Goal: Task Accomplishment & Management: Manage account settings

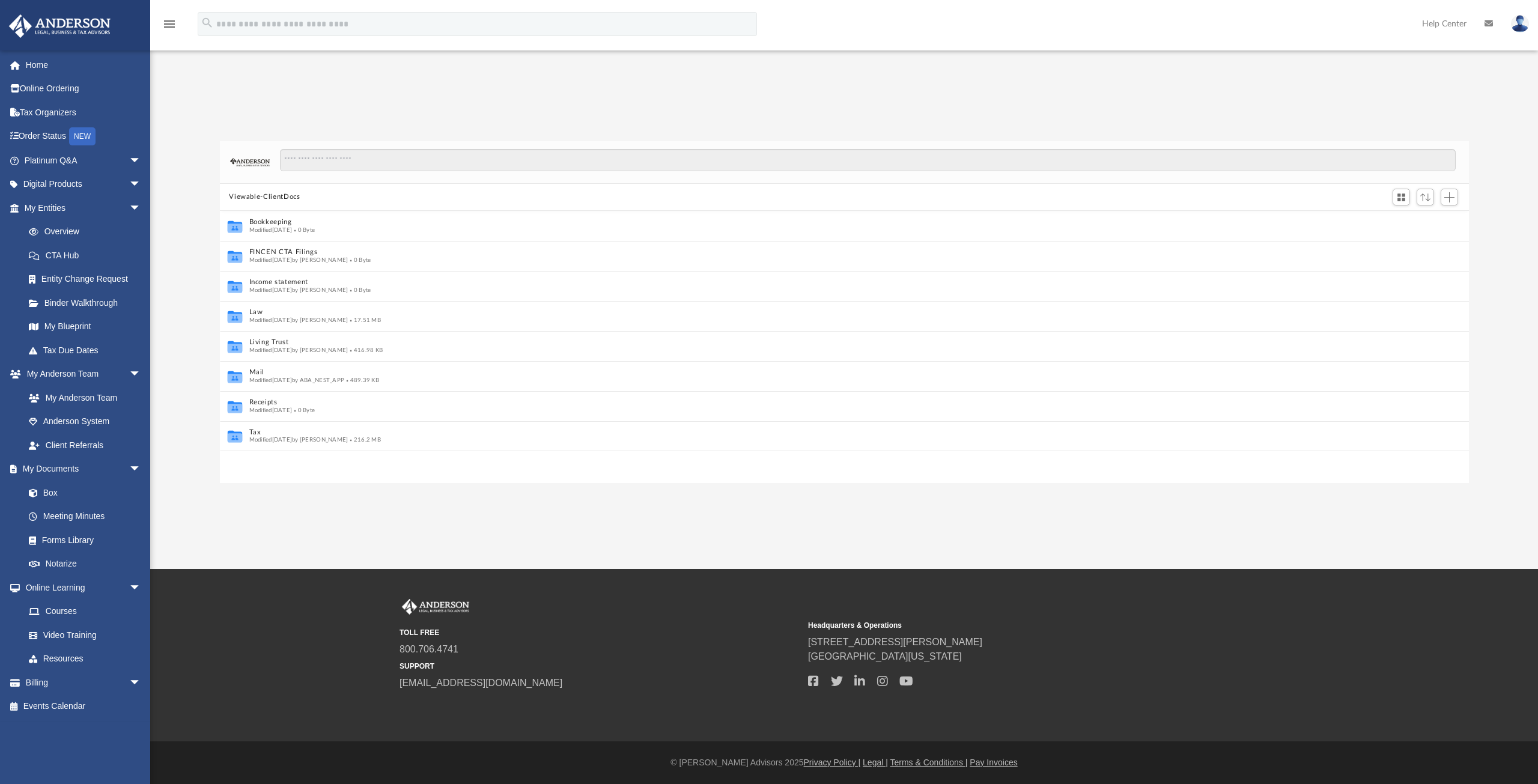
scroll to position [10, 10]
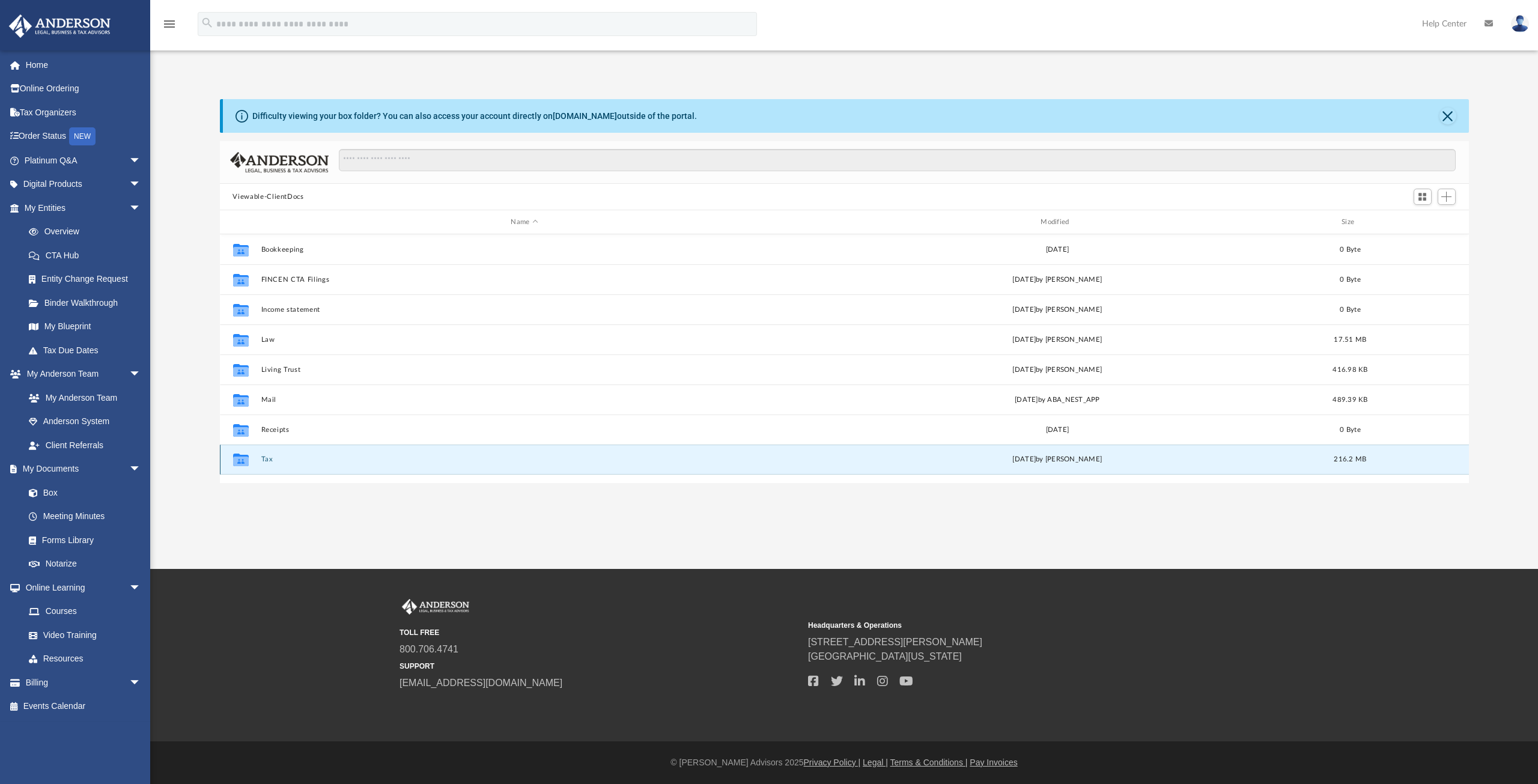
click at [264, 462] on button "Tax" at bounding box center [525, 459] width 527 height 8
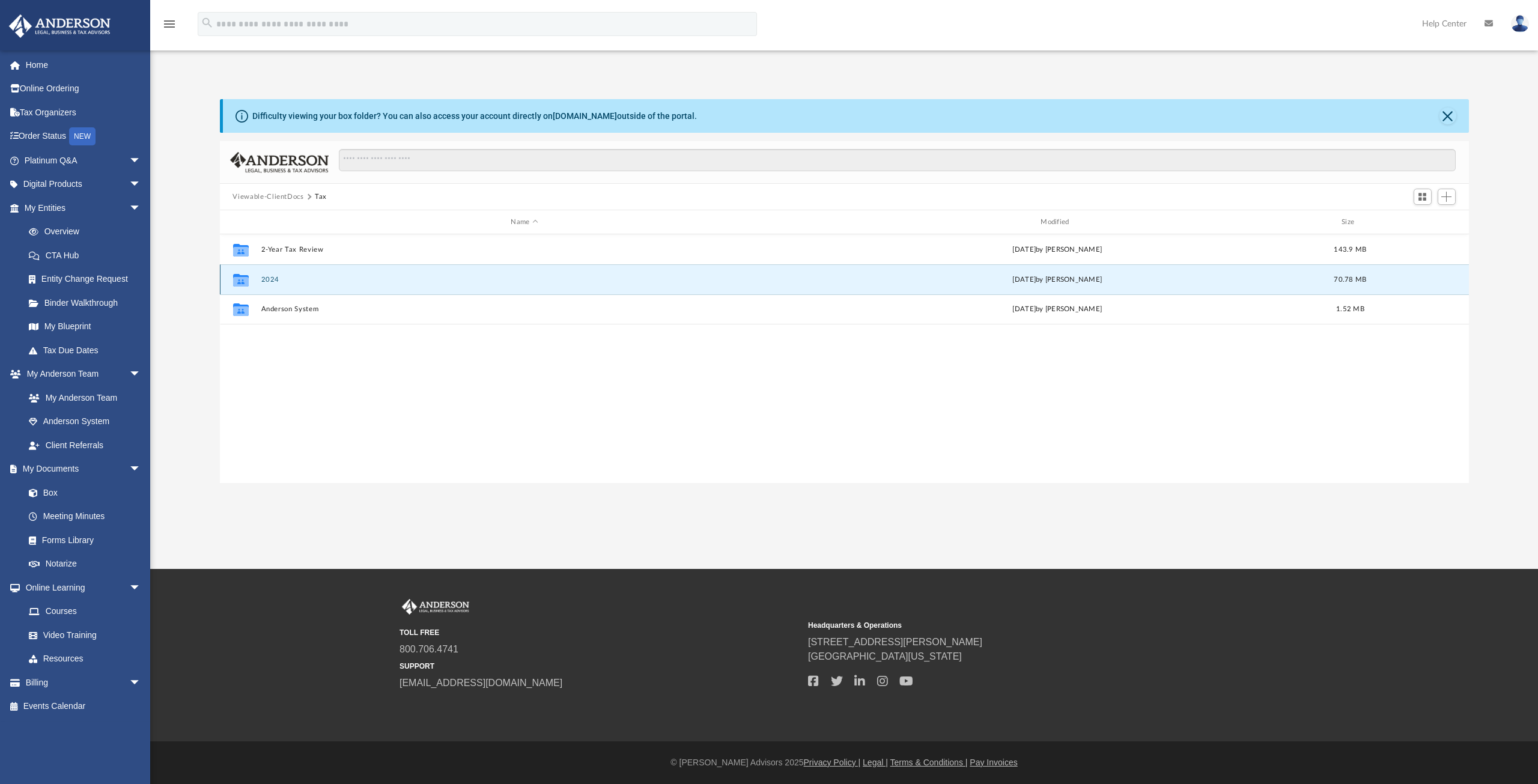
click at [271, 280] on button "2024" at bounding box center [525, 279] width 527 height 8
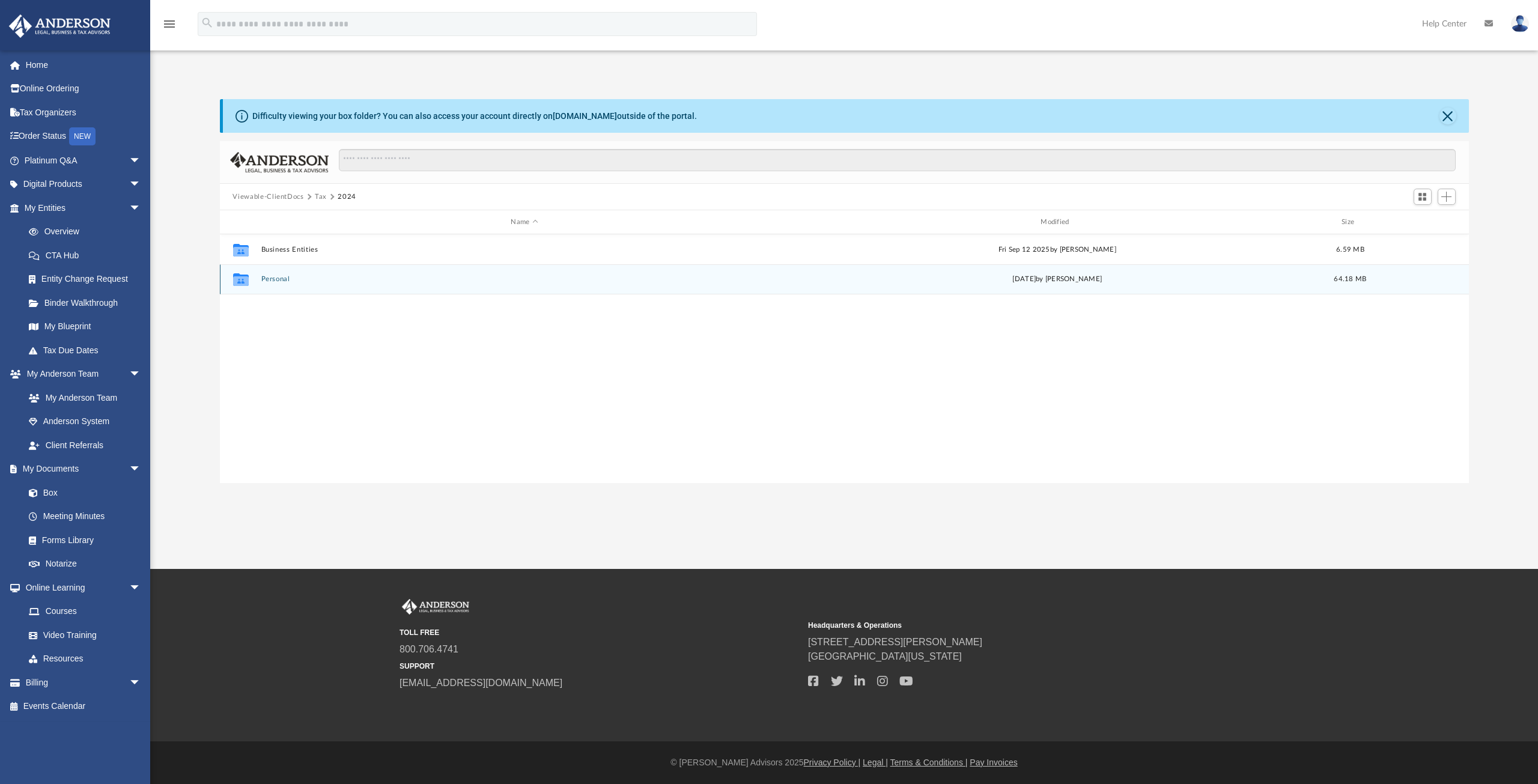
click at [275, 277] on button "Personal" at bounding box center [525, 279] width 527 height 8
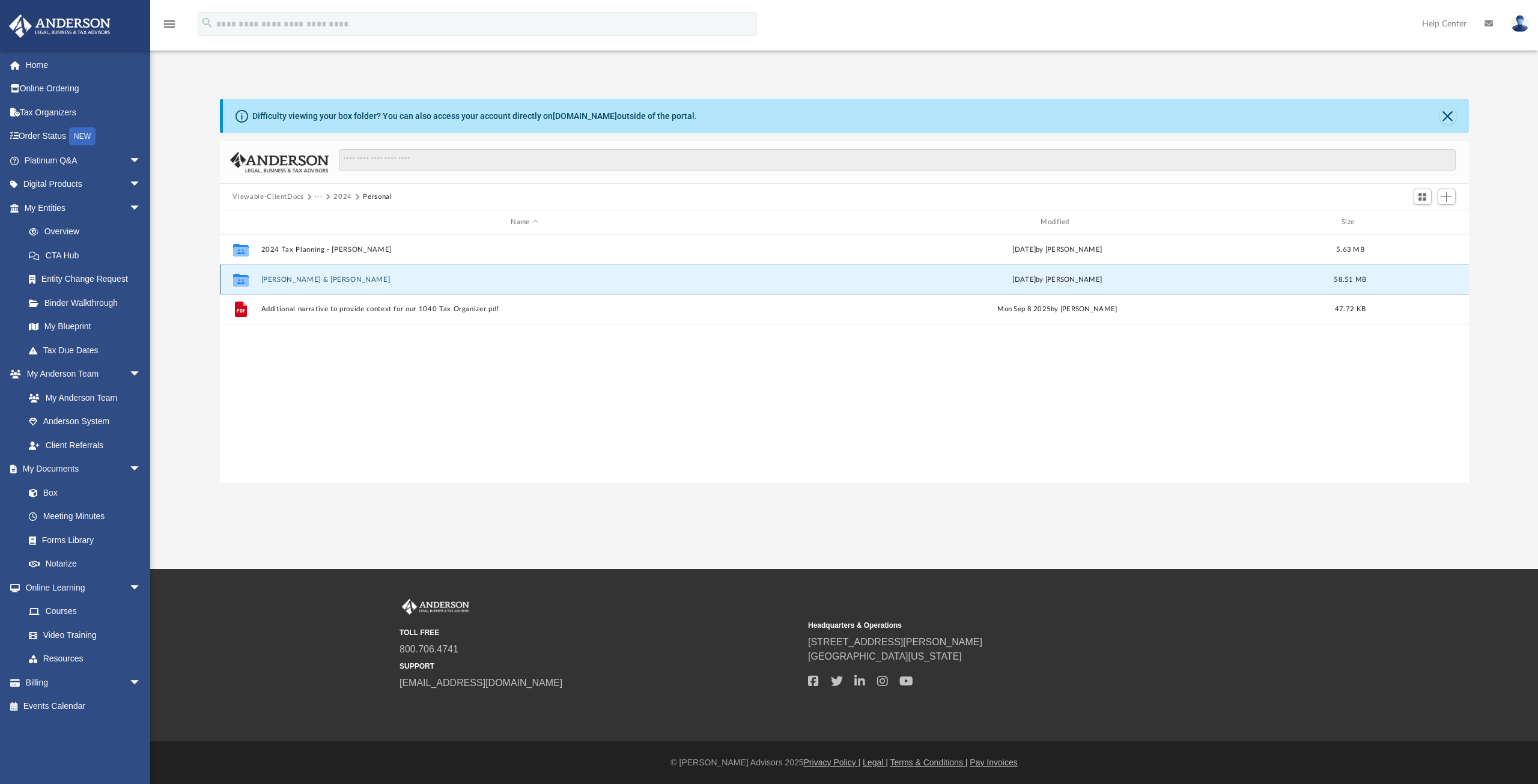
click at [289, 280] on button "[PERSON_NAME] & [PERSON_NAME]" at bounding box center [525, 279] width 527 height 8
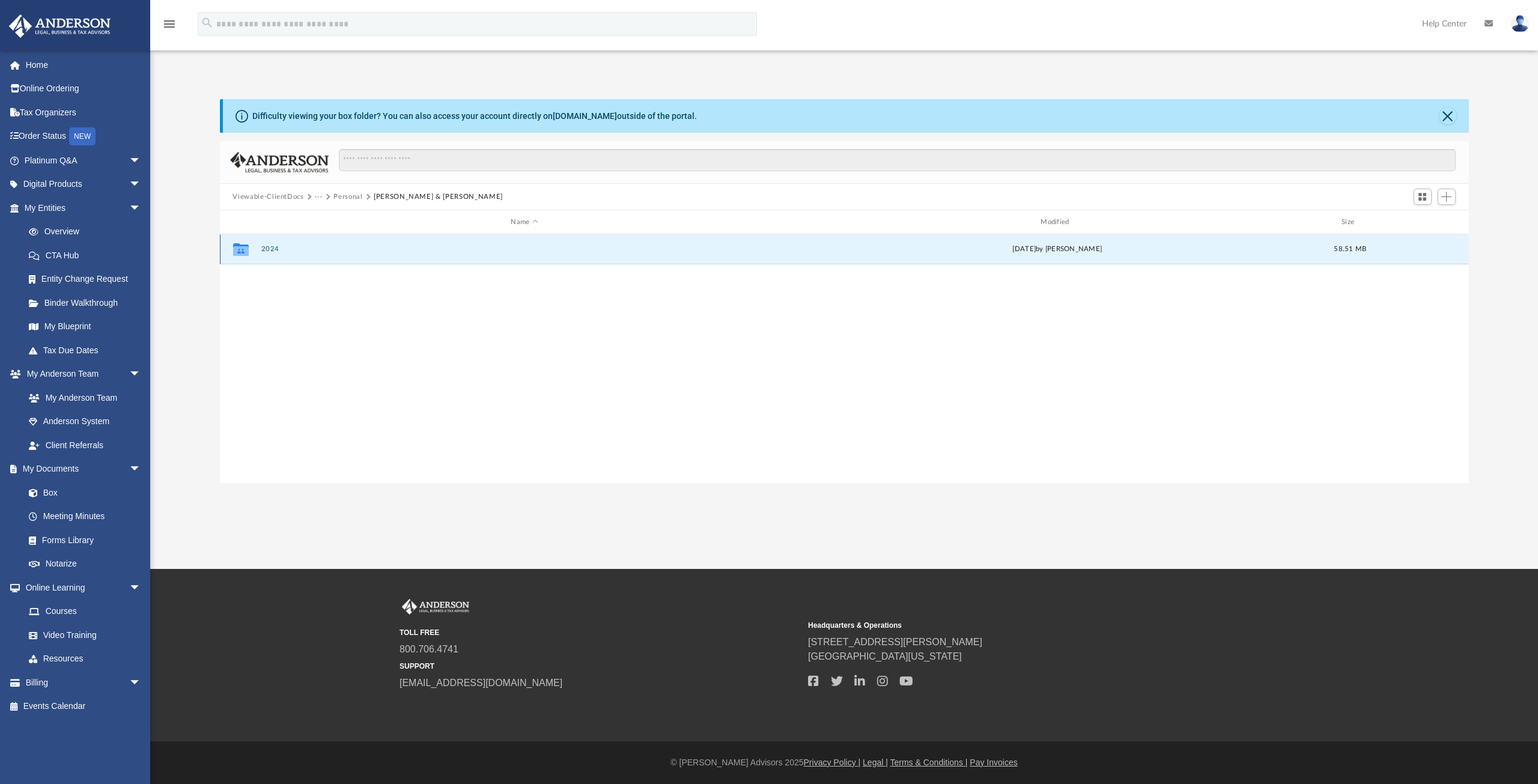
click at [267, 246] on button "2024" at bounding box center [525, 248] width 527 height 8
click at [267, 246] on button "Digital Tax Organizer" at bounding box center [525, 248] width 527 height 8
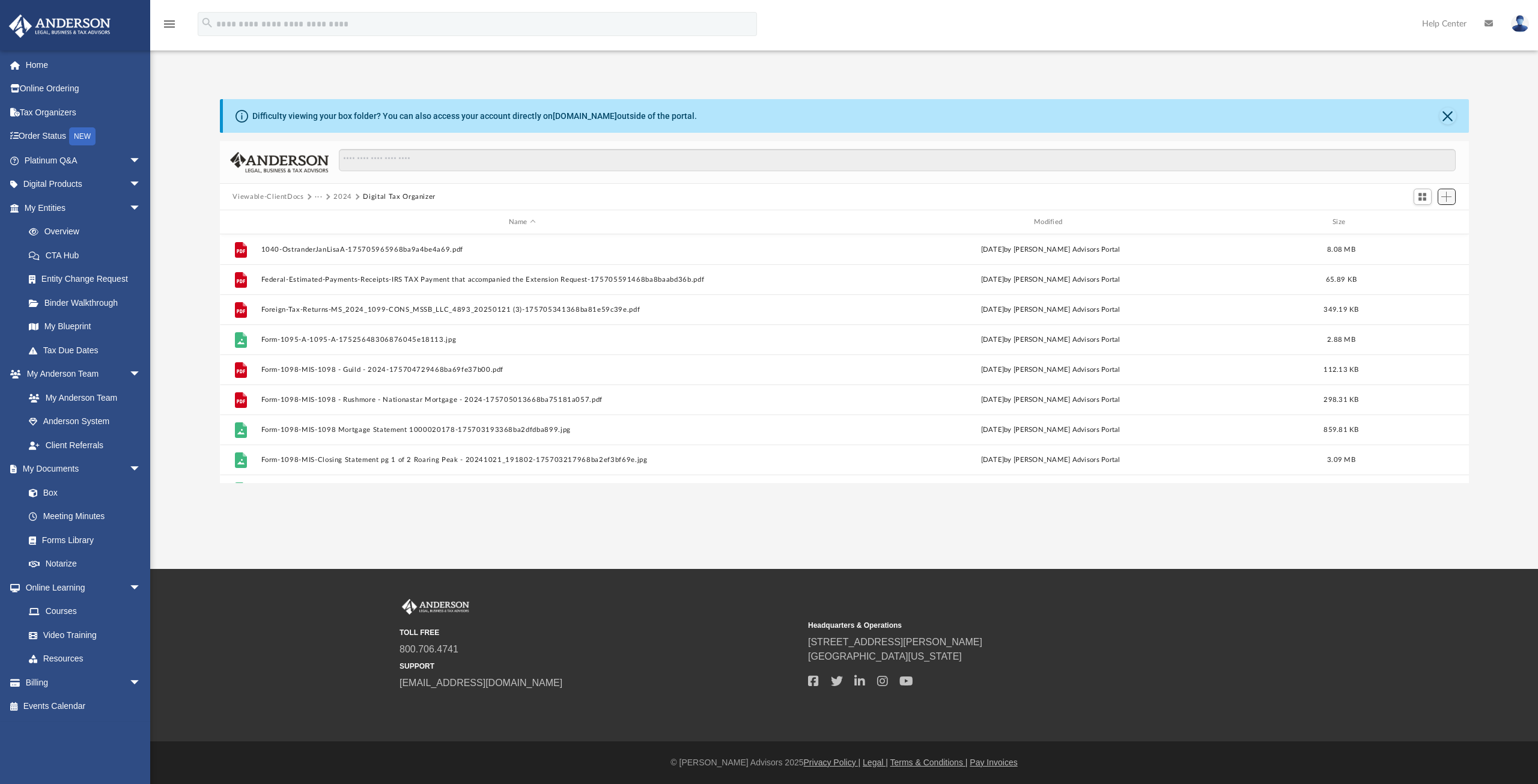
click at [1452, 197] on button "Add" at bounding box center [1446, 197] width 18 height 17
click at [1434, 223] on li "Upload" at bounding box center [1430, 221] width 39 height 12
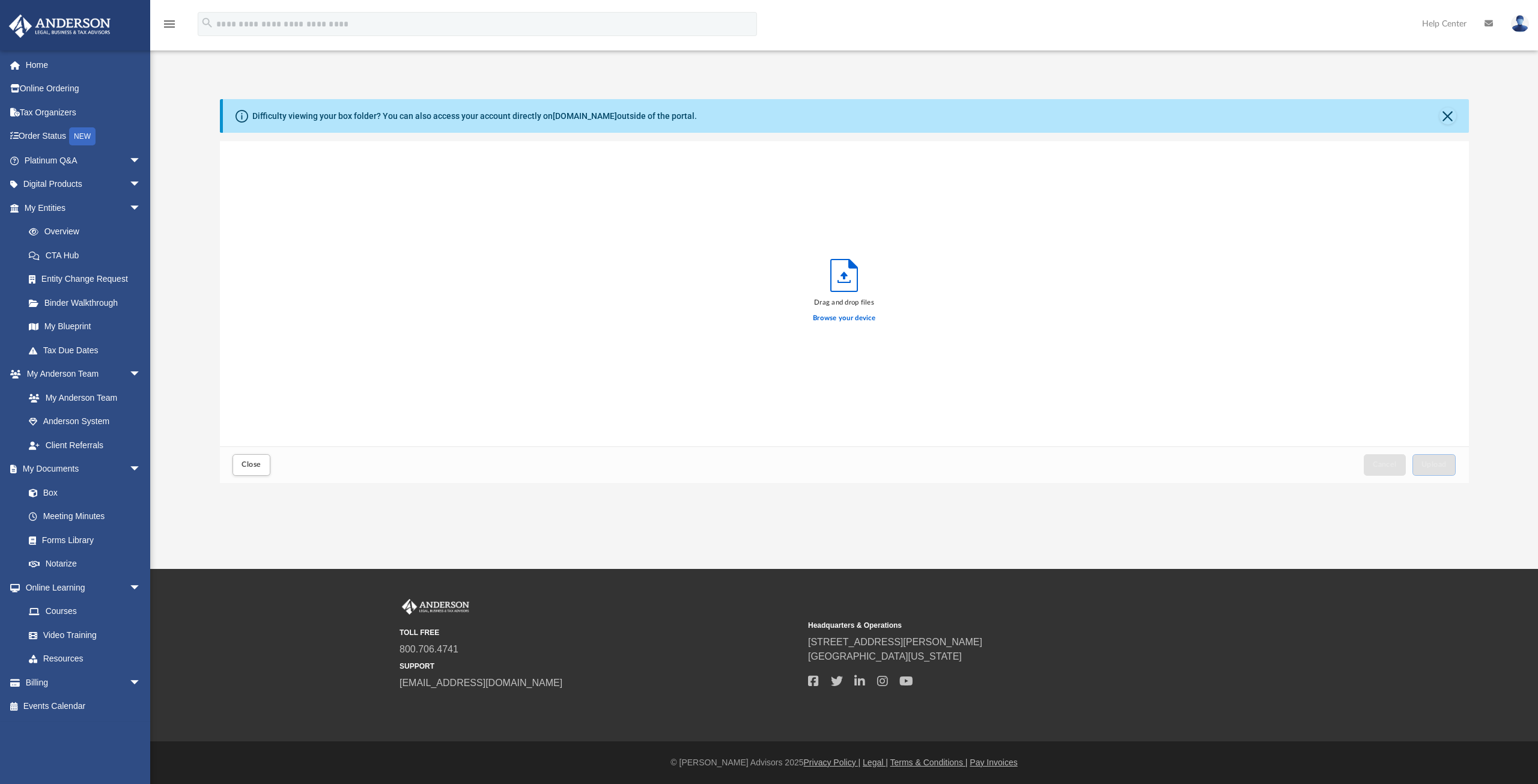
scroll to position [295, 1239]
click at [1444, 463] on span "Upload" at bounding box center [1434, 464] width 26 height 7
click at [1446, 118] on button "Close" at bounding box center [1448, 116] width 17 height 17
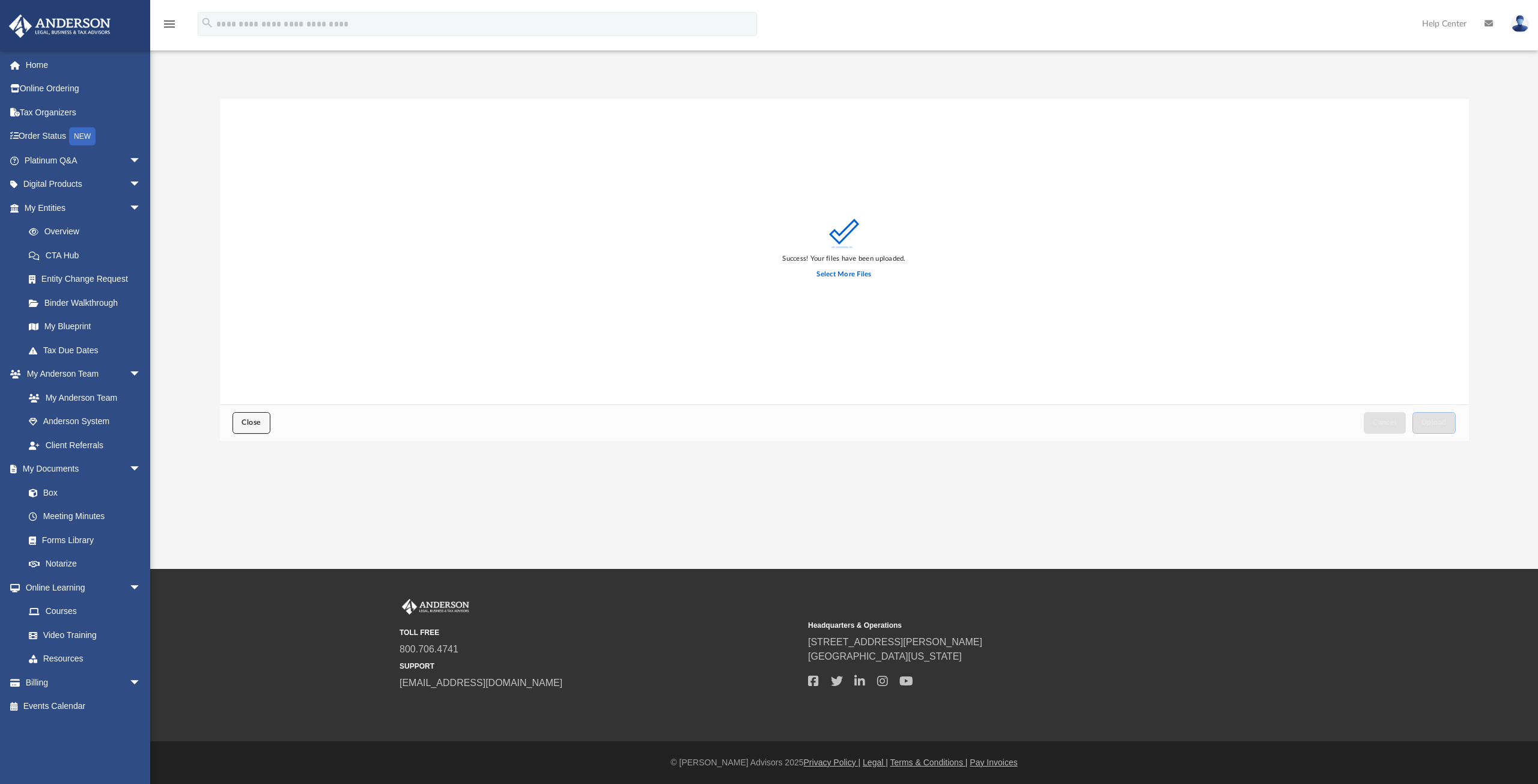
click at [246, 431] on button "Close" at bounding box center [251, 422] width 37 height 21
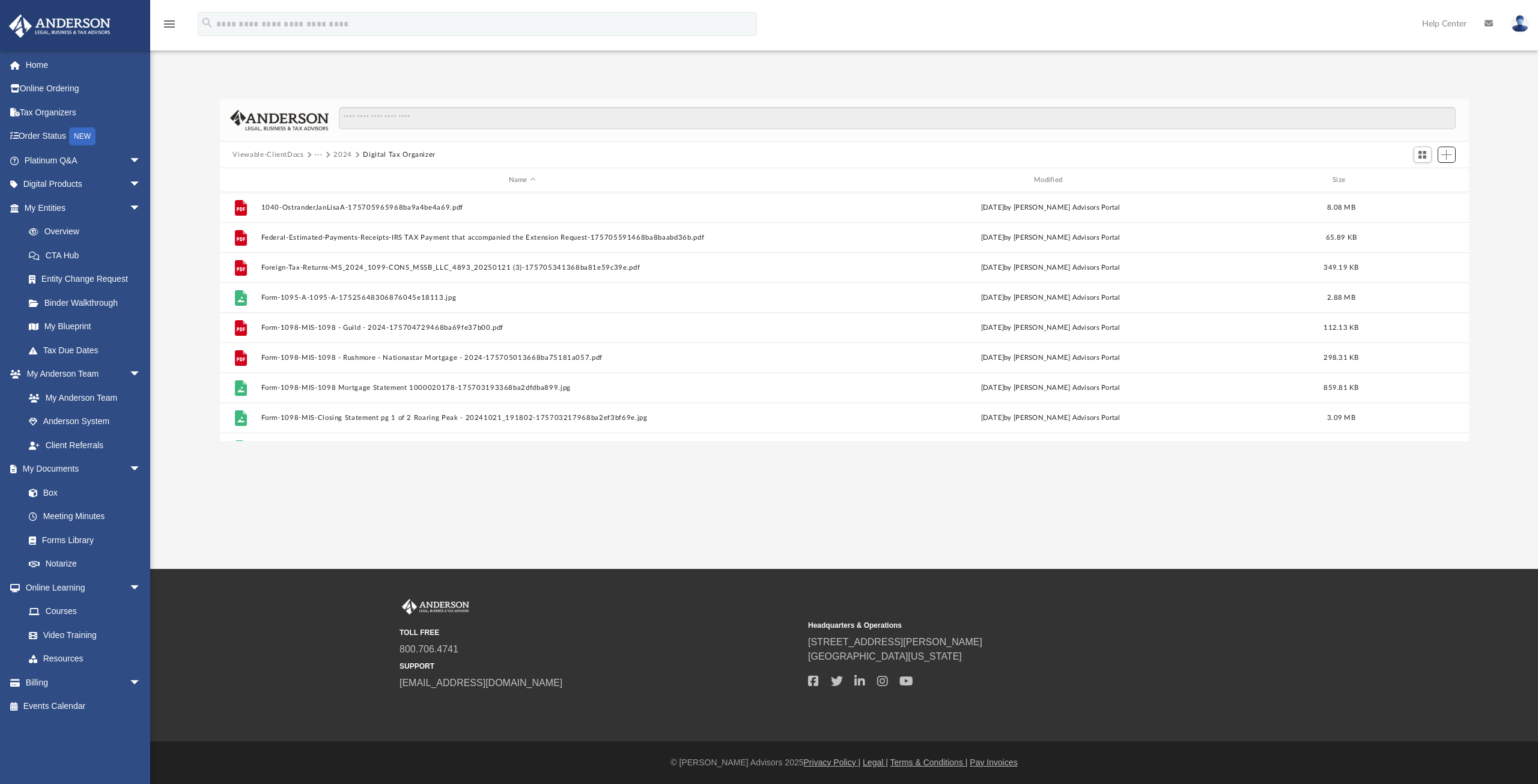
scroll to position [264, 1239]
click at [1444, 159] on span "Add" at bounding box center [1445, 155] width 10 height 10
click at [1437, 177] on li "Upload" at bounding box center [1430, 179] width 39 height 12
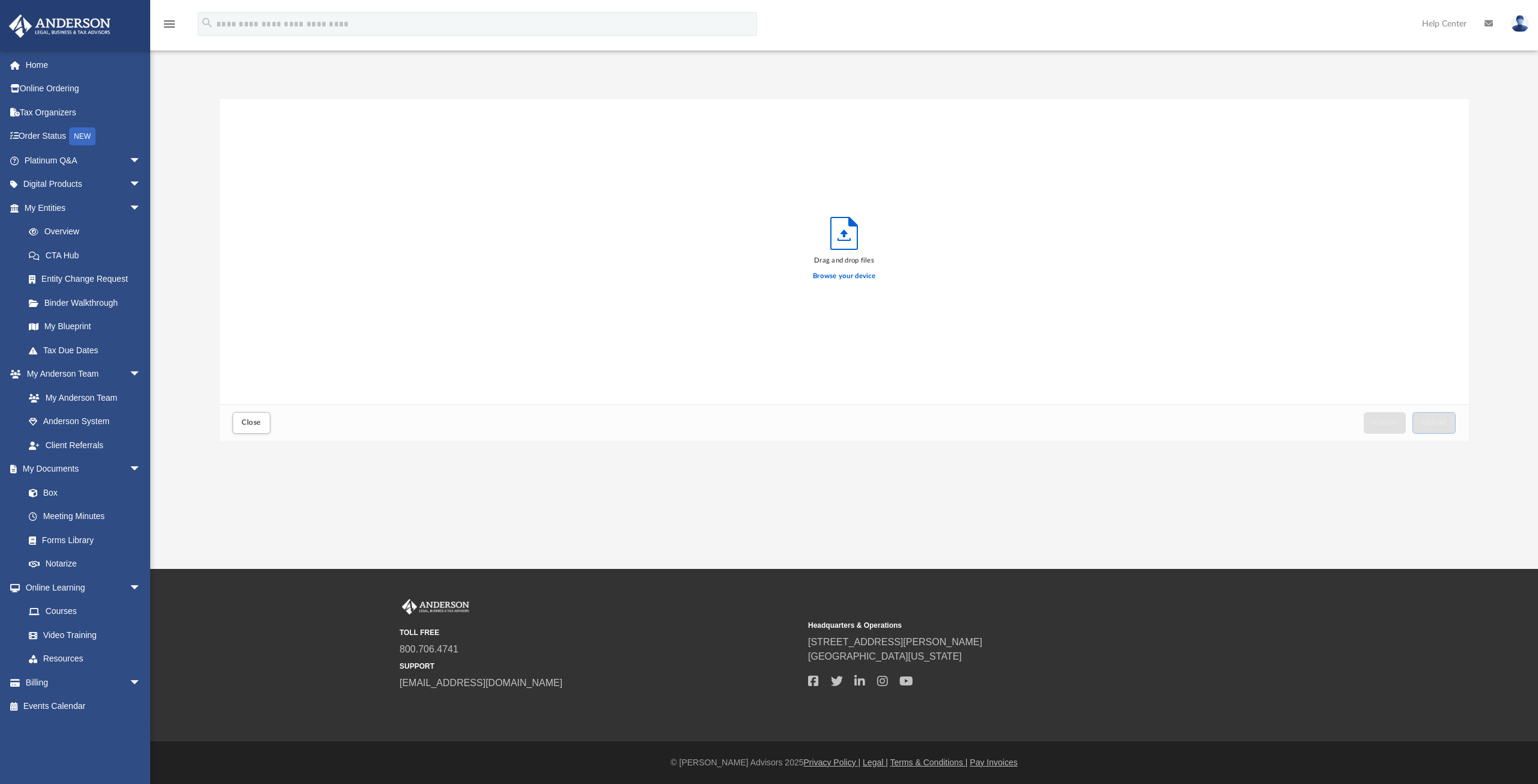
scroll to position [295, 1239]
click at [1425, 422] on span "Upload" at bounding box center [1434, 422] width 26 height 7
click at [247, 420] on span "Close" at bounding box center [251, 422] width 19 height 7
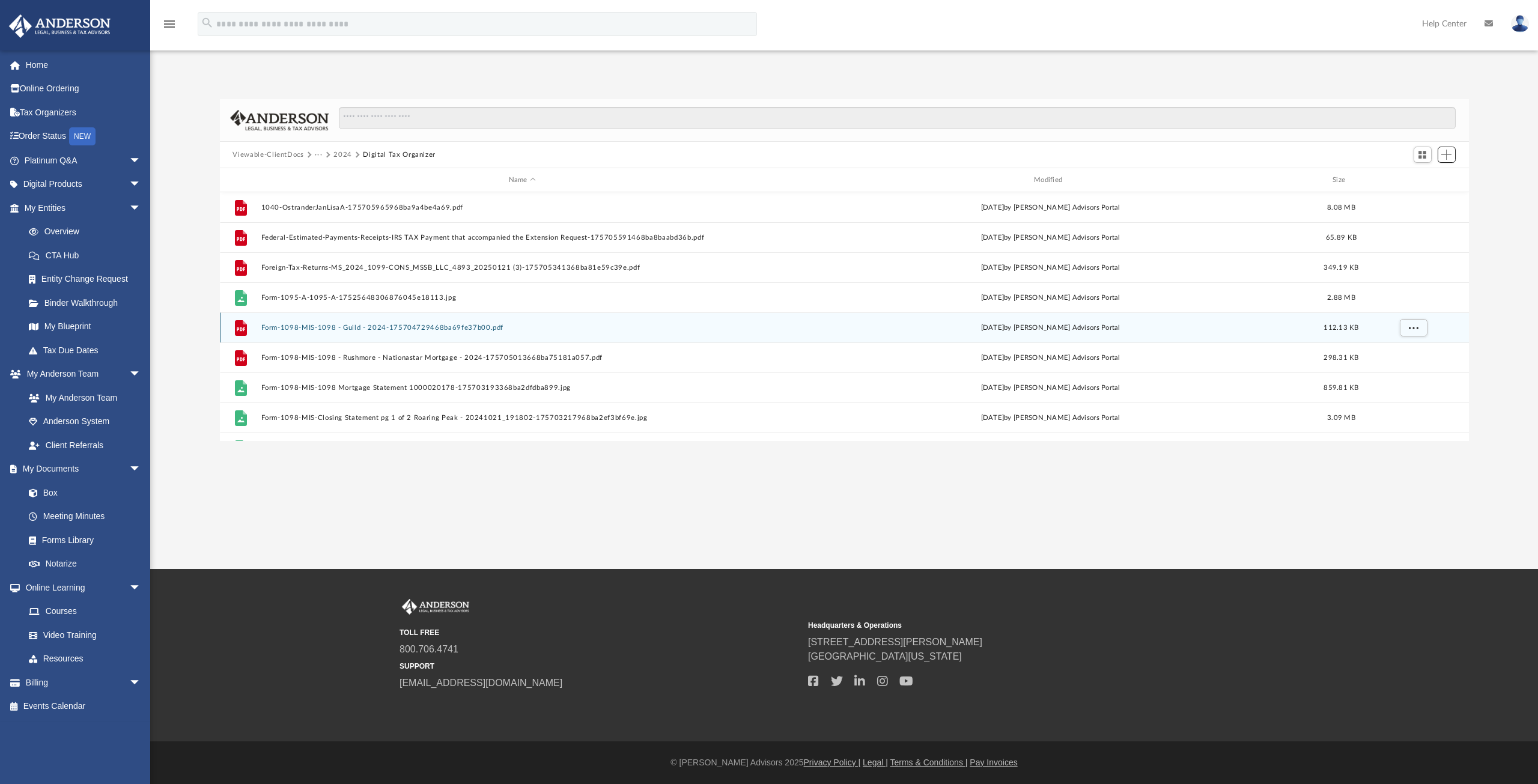
scroll to position [264, 1239]
